Goal: Navigation & Orientation: Find specific page/section

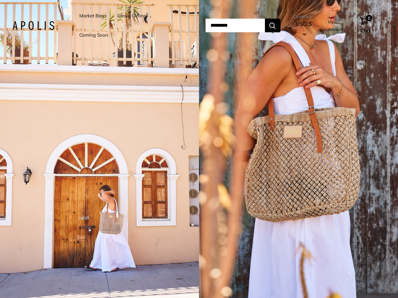
click at [205, 25] on input "Search..." at bounding box center [234, 26] width 59 height 14
click at [133, 25] on li "Group Gifting" at bounding box center [131, 15] width 29 height 19
click at [242, 25] on input "Search..." at bounding box center [234, 26] width 59 height 14
click at [99, 149] on div "1 / 5" at bounding box center [99, 149] width 199 height 298
click at [298, 149] on div "1 / 5" at bounding box center [298, 149] width 199 height 298
